Goal: Entertainment & Leisure: Consume media (video, audio)

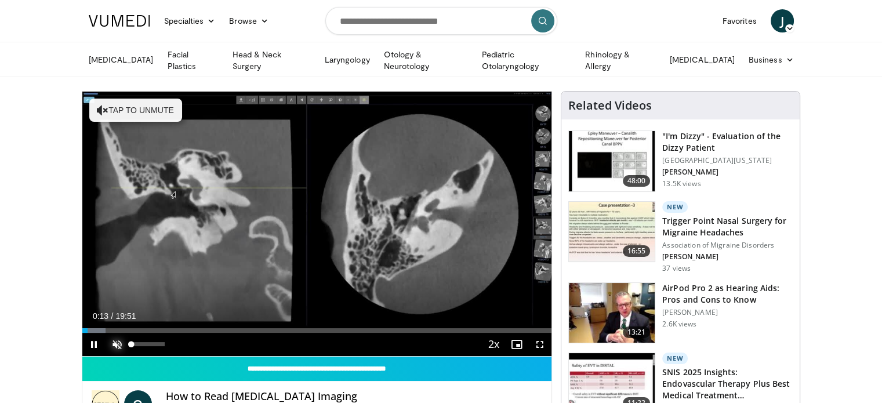
click at [111, 338] on span "Video Player" at bounding box center [117, 344] width 23 height 23
click at [94, 343] on span "Video Player" at bounding box center [93, 344] width 23 height 23
